Goal: Task Accomplishment & Management: Manage account settings

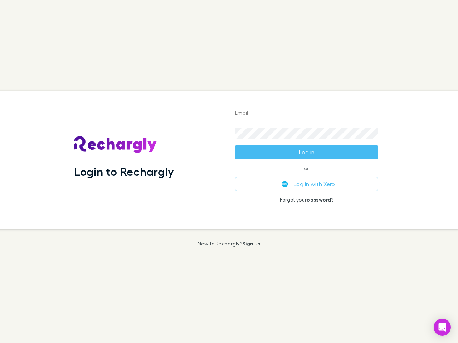
click at [229, 172] on div "Login to Rechargly" at bounding box center [148, 160] width 161 height 139
click at [307, 114] on input "Email" at bounding box center [306, 113] width 143 height 11
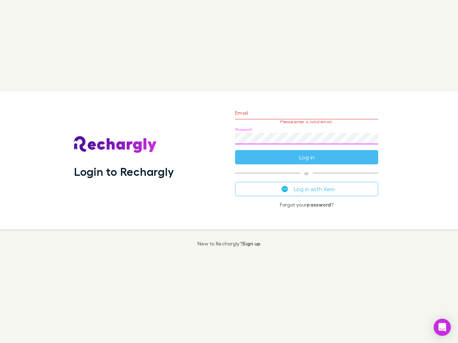
click at [307, 152] on form "Email Please enter a valid email. Password Log in" at bounding box center [306, 133] width 143 height 62
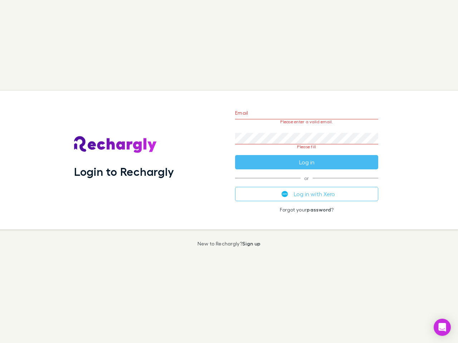
click at [307, 184] on div "Email Please enter a valid email. Password Please fill Log in or Log in with Xe…" at bounding box center [306, 160] width 155 height 139
click at [442, 328] on icon "Open Intercom Messenger" at bounding box center [443, 327] width 8 height 9
